Goal: Information Seeking & Learning: Learn about a topic

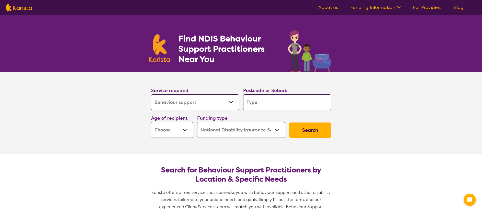
select select "Behaviour support"
select select "NDIS"
select select "Behaviour support"
select select "NDIS"
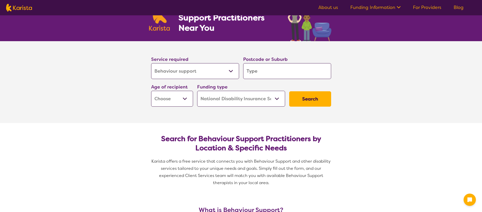
scroll to position [32, 0]
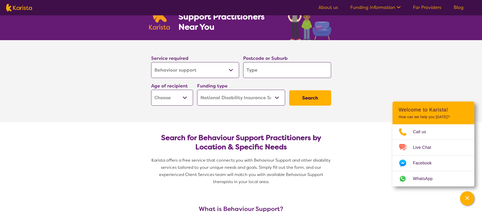
click at [268, 77] on input "search" at bounding box center [287, 70] width 88 height 16
type input "2"
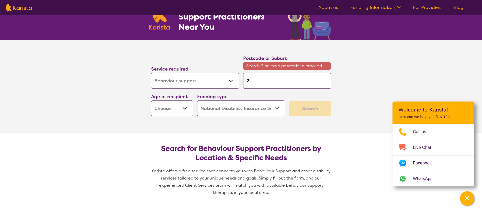
type input "25"
type input "253"
type input "2539"
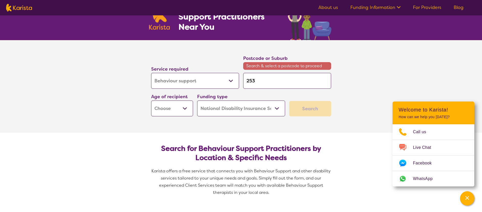
type input "2539"
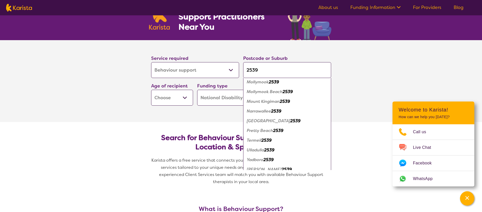
scroll to position [163, 0]
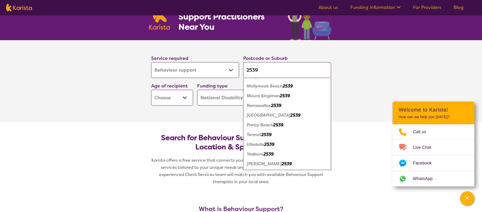
type input "2539"
click at [261, 143] on em "Ulladulla" at bounding box center [255, 144] width 17 height 5
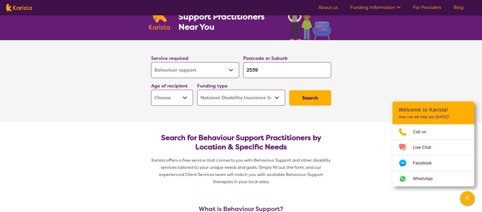
scroll to position [0, 0]
click at [212, 69] on select "Allied Health Assistant Assessment ([MEDICAL_DATA] or [MEDICAL_DATA]) Behaviour…" at bounding box center [195, 70] width 88 height 16
click at [151, 62] on select "Allied Health Assistant Assessment ([MEDICAL_DATA] or [MEDICAL_DATA]) Behaviour…" at bounding box center [195, 70] width 88 height 16
click at [186, 98] on select "Early Childhood - 0 to 9 Child - 10 to 11 Adolescent - 12 to 17 Adult - 18 to 6…" at bounding box center [172, 98] width 42 height 16
select select "EC"
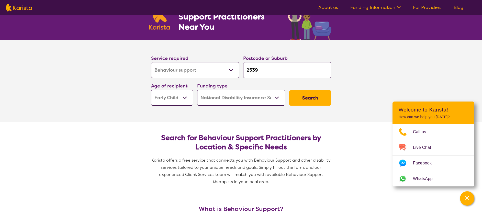
click at [151, 90] on select "Early Childhood - 0 to 9 Child - 10 to 11 Adolescent - 12 to 17 Adult - 18 to 6…" at bounding box center [172, 98] width 42 height 16
select select "EC"
click at [303, 101] on button "Search" at bounding box center [310, 97] width 42 height 15
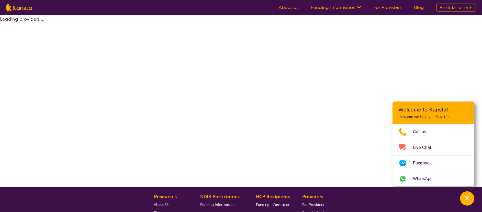
select select "by_score"
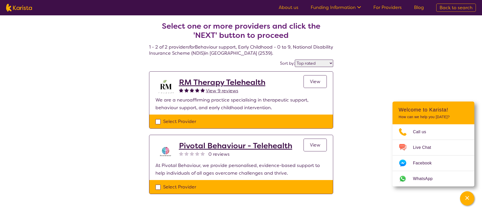
scroll to position [32, 0]
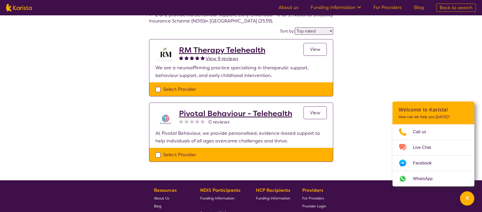
select select "Behaviour support"
select select "EC"
select select "NDIS"
select select "Behaviour support"
select select "EC"
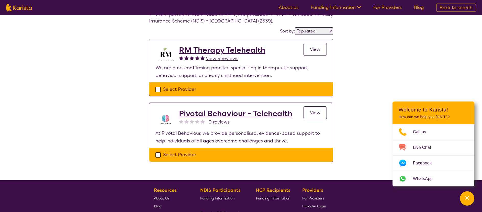
select select "NDIS"
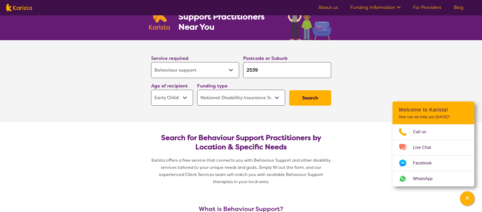
click at [276, 72] on input "2539" at bounding box center [287, 70] width 88 height 16
